Goal: Transaction & Acquisition: Purchase product/service

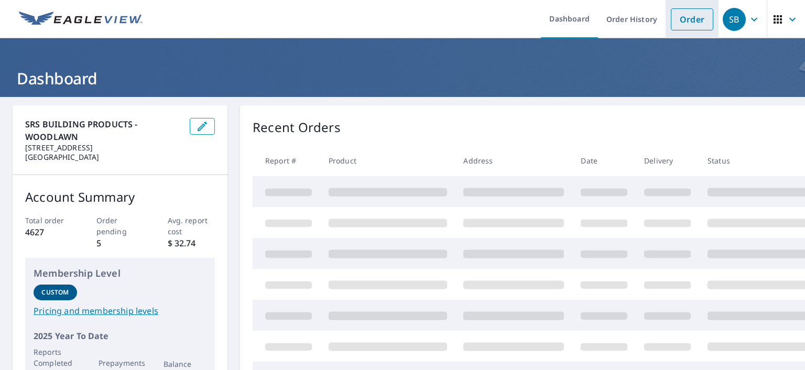
click at [684, 18] on link "Order" at bounding box center [692, 19] width 42 height 22
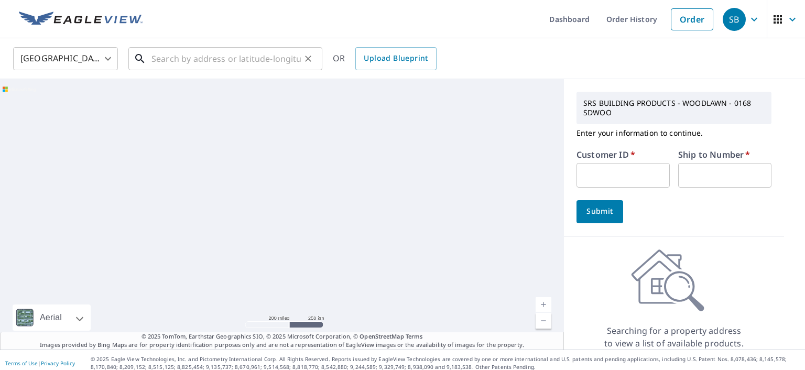
click at [208, 57] on input "text" at bounding box center [226, 58] width 149 height 29
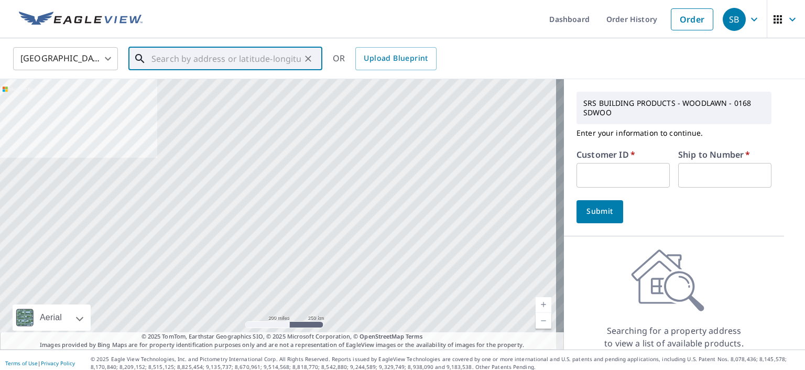
click at [244, 59] on input "text" at bounding box center [226, 58] width 149 height 29
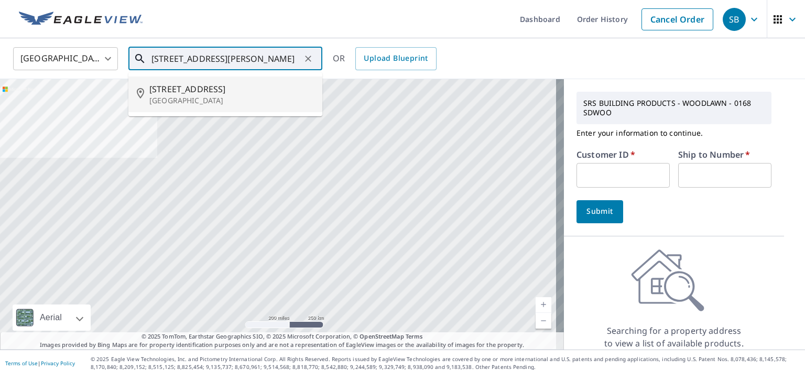
click at [255, 96] on p "[GEOGRAPHIC_DATA]" at bounding box center [231, 100] width 165 height 10
type input "[STREET_ADDRESS]"
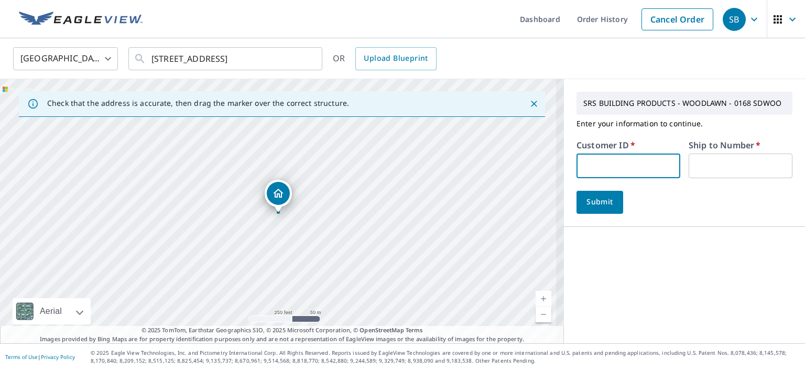
click at [603, 166] on input "text" at bounding box center [629, 166] width 104 height 25
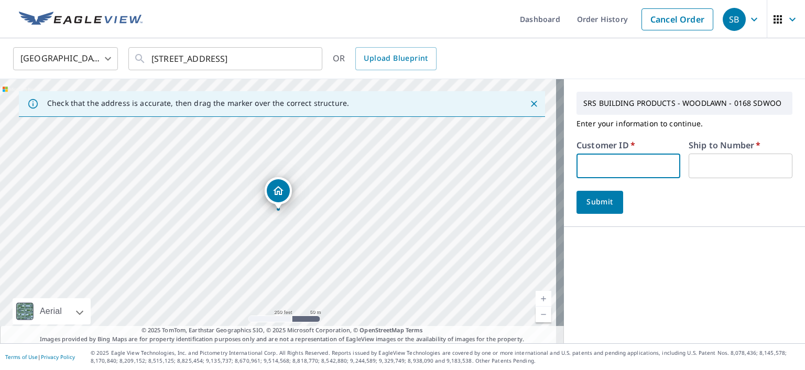
type input "S025119"
click at [698, 167] on input "text" at bounding box center [741, 166] width 104 height 25
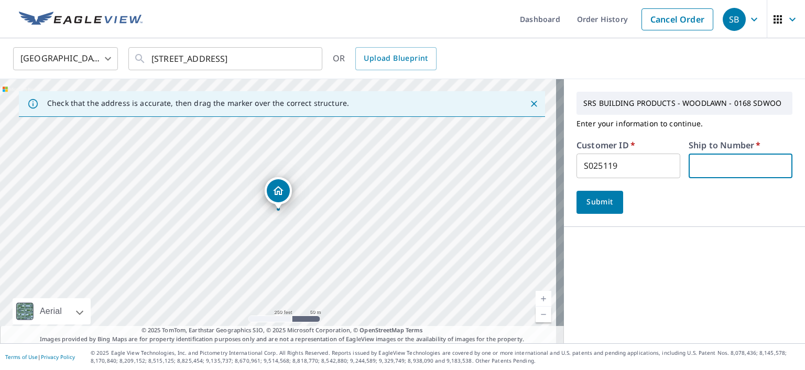
type input "1"
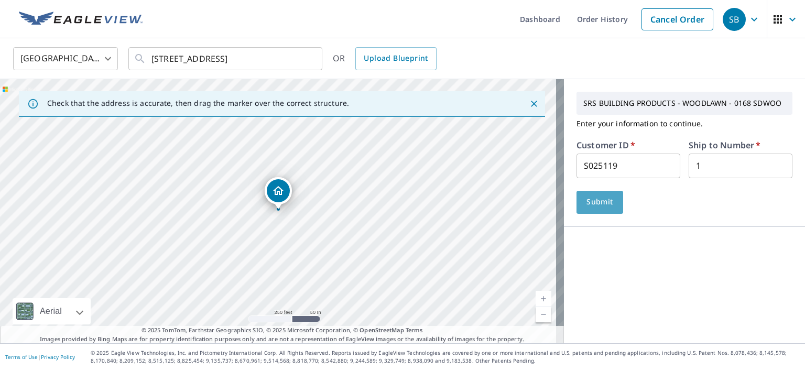
click at [596, 202] on span "Submit" at bounding box center [600, 202] width 30 height 13
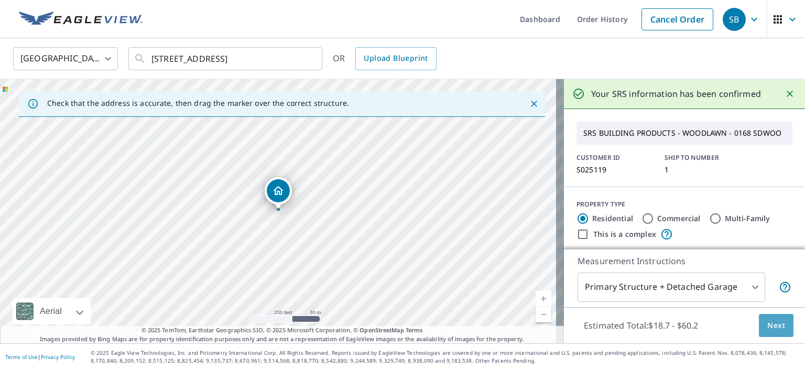
click at [768, 322] on span "Next" at bounding box center [777, 325] width 18 height 13
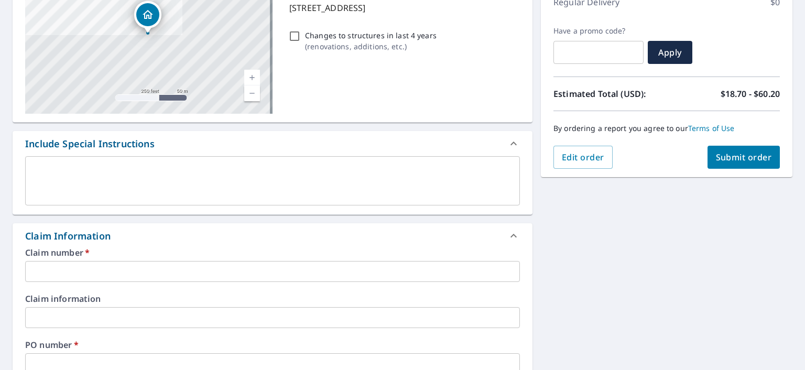
scroll to position [315, 0]
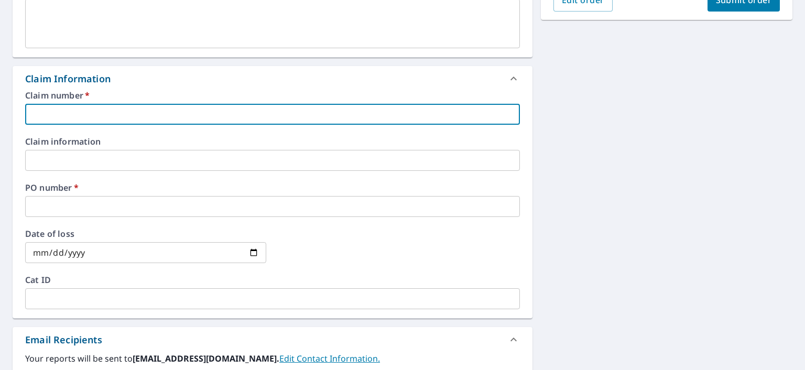
click at [127, 117] on input "text" at bounding box center [272, 114] width 495 height 21
type input "C"
checkbox input "true"
type input "Ce"
checkbox input "true"
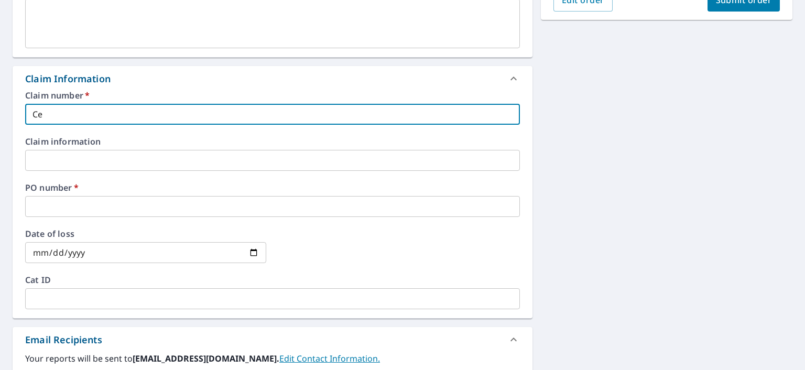
type input "Cer"
checkbox input "true"
type input "Cert"
checkbox input "true"
type input "Certi"
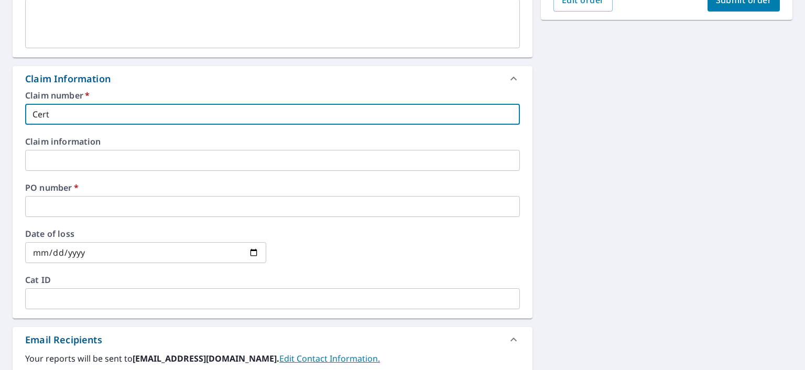
checkbox input "true"
type input "Certif"
checkbox input "true"
type input "Certifi"
checkbox input "true"
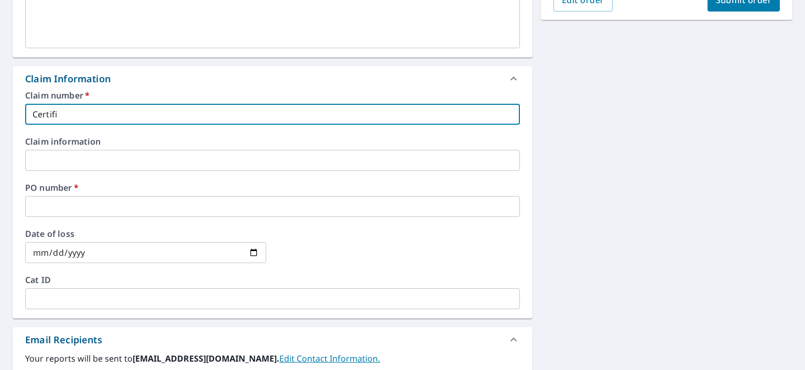
type input "Certifie"
checkbox input "true"
type input "Certified"
checkbox input "true"
type input "Certified"
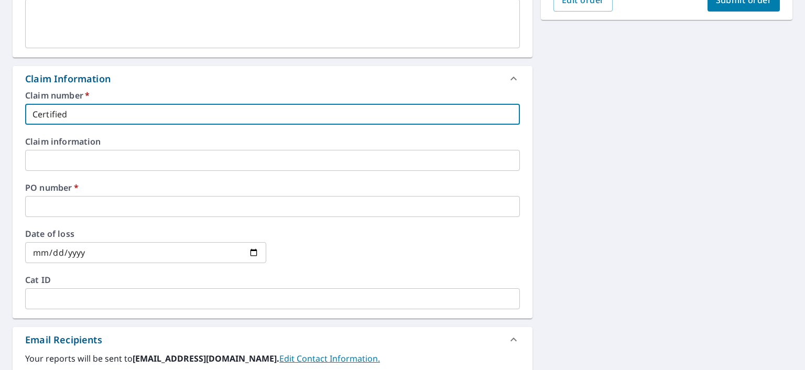
checkbox input "true"
type input "Certified 0"
checkbox input "true"
type input "Certified 05"
checkbox input "true"
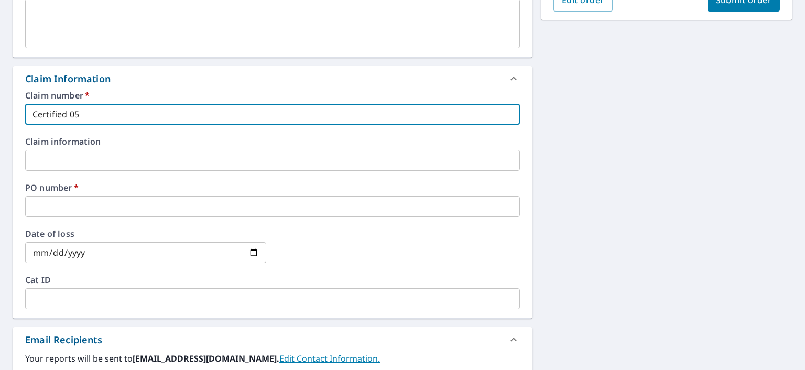
type input "Certified 05-"
checkbox input "true"
type input "Certified 05-6"
checkbox input "true"
type input "Certified 05-60"
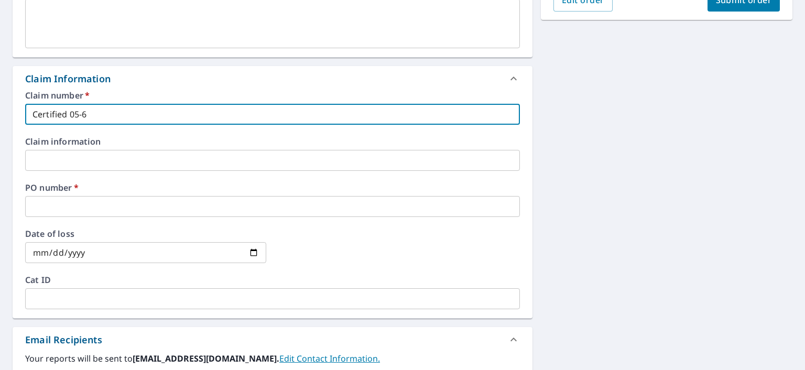
checkbox input "true"
type input "Certified 05-608"
checkbox input "true"
type input "Certified 05-6081"
checkbox input "true"
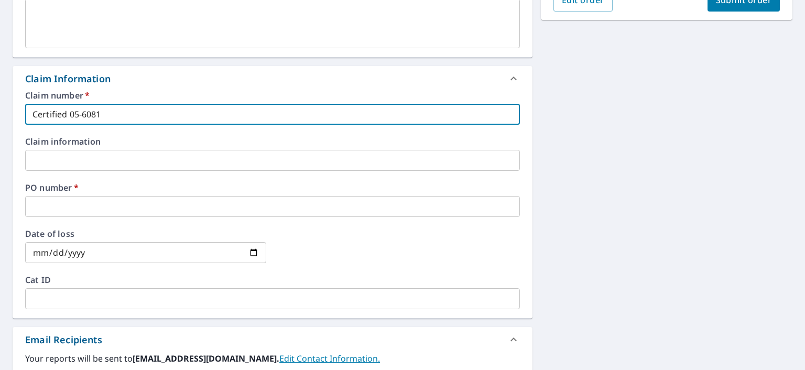
type input "Certified 05-6081"
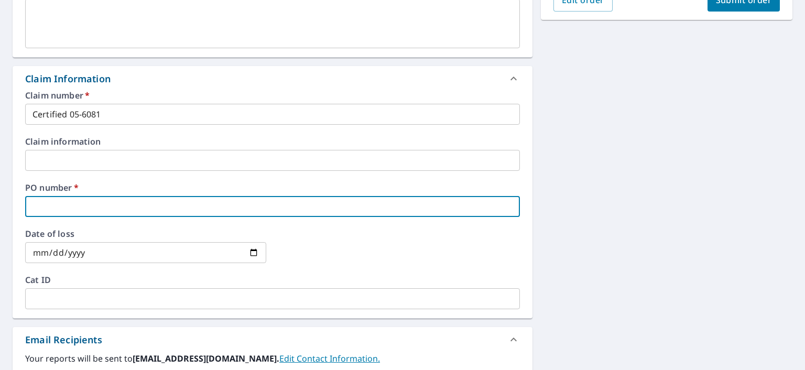
type input "C"
checkbox input "true"
type input "Ce"
checkbox input "true"
type input "Cer"
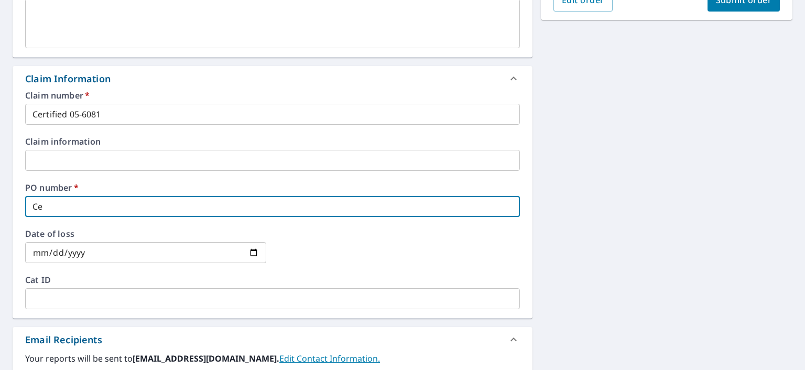
checkbox input "true"
type input "Cert"
checkbox input "true"
type input "Certi"
checkbox input "true"
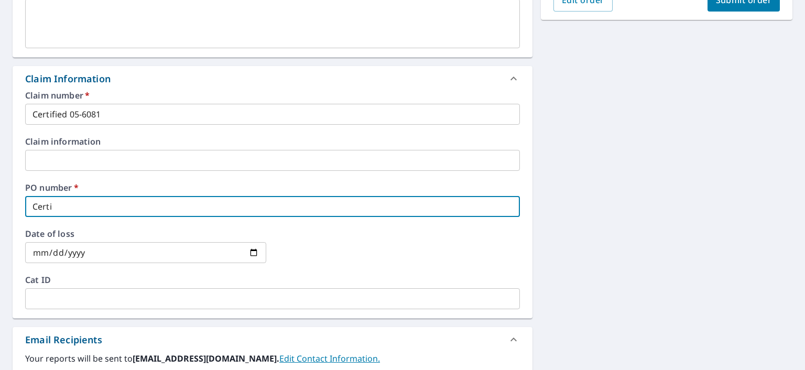
type input "Certif"
checkbox input "true"
type input "Certifi"
checkbox input "true"
type input "Certifie"
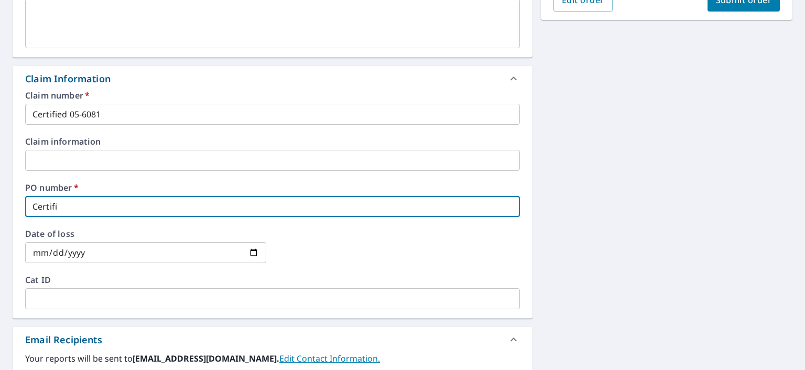
checkbox input "true"
type input "Certified"
checkbox input "true"
type input "Certified"
checkbox input "true"
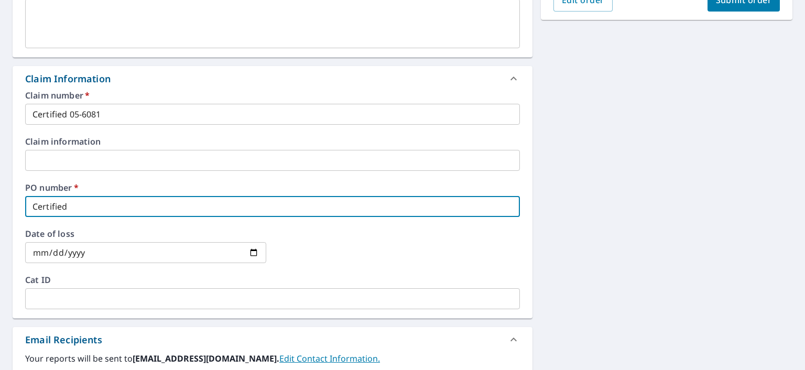
type input "Certified 0"
checkbox input "true"
type input "Certified 05"
checkbox input "true"
type input "Certified 05-"
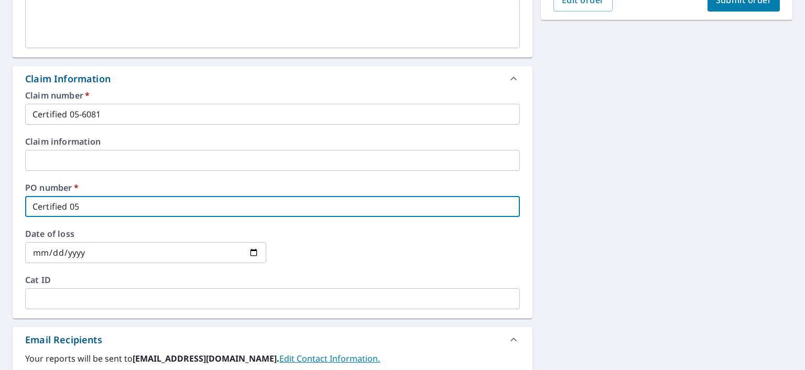
checkbox input "true"
type input "Certified 05-6"
checkbox input "true"
type input "Certified 05-60"
checkbox input "true"
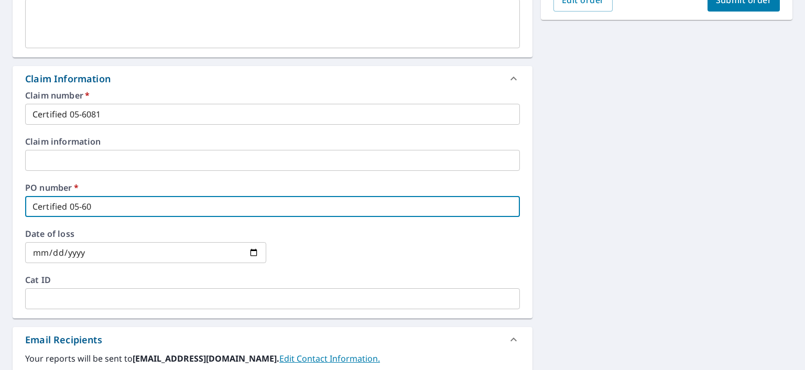
type input "Certified 05-608"
checkbox input "true"
type input "Certified 05-6081"
checkbox input "true"
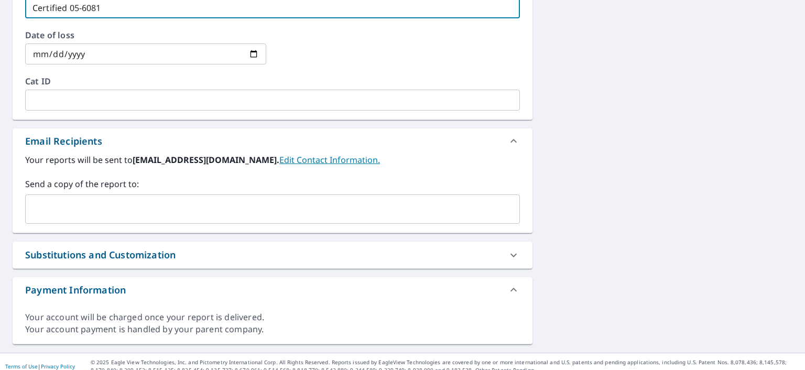
scroll to position [522, 0]
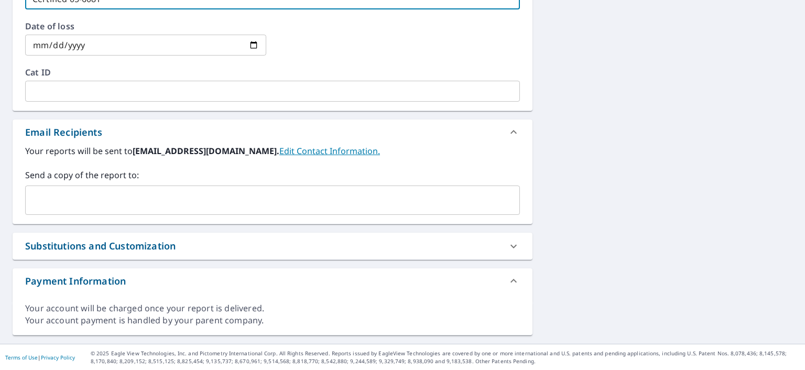
type input "Certified 05-6081"
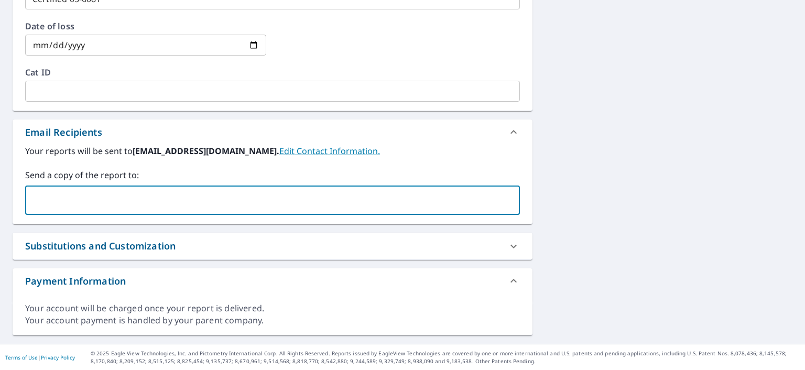
click at [117, 199] on input "text" at bounding box center [265, 200] width 470 height 20
type input "[EMAIL_ADDRESS][DOMAIN_NAME]"
drag, startPoint x: 120, startPoint y: 200, endPoint x: 163, endPoint y: 198, distance: 43.1
click at [163, 198] on input "[EMAIL_ADDRESS][DOMAIN_NAME]" at bounding box center [265, 200] width 470 height 20
checkbox input "true"
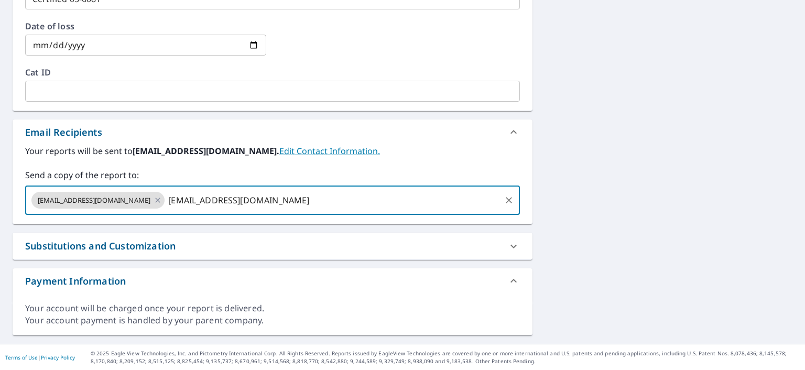
type input "[EMAIL_ADDRESS][DOMAIN_NAME]"
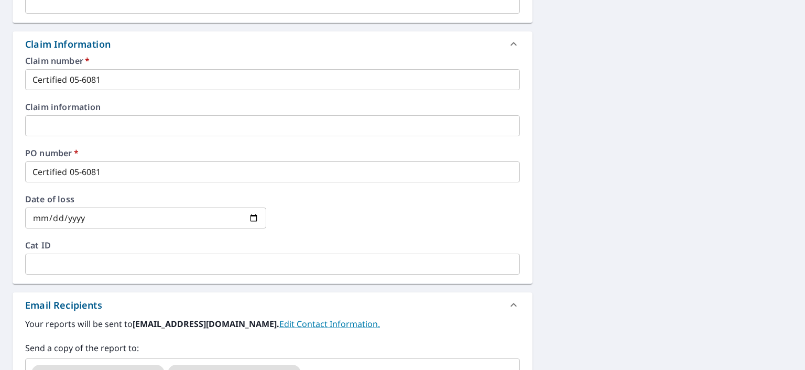
scroll to position [260, 0]
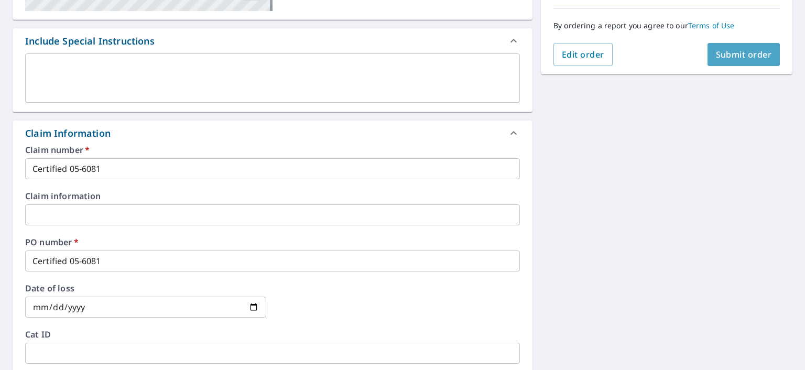
click at [726, 52] on span "Submit order" at bounding box center [744, 55] width 56 height 12
checkbox input "true"
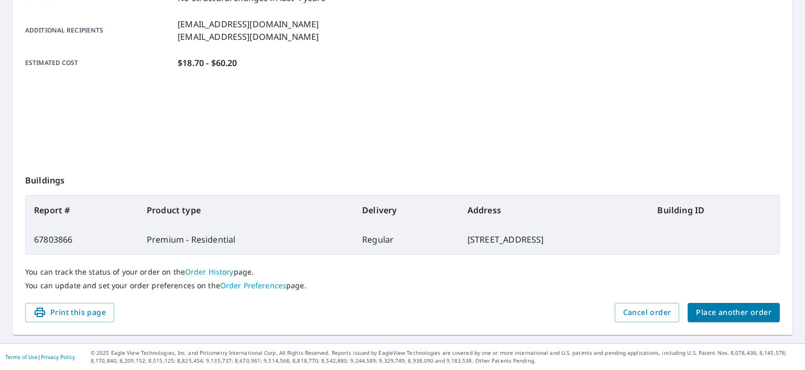
scroll to position [246, 0]
